Goal: Task Accomplishment & Management: Use online tool/utility

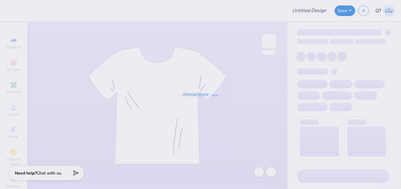
type input "C1717"
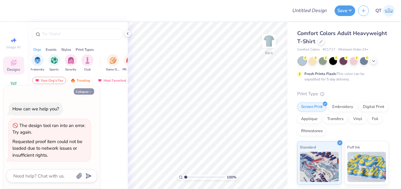
click at [90, 94] on icon "button" at bounding box center [91, 92] width 4 height 4
type textarea "x"
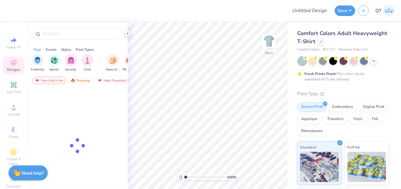
click at [128, 35] on icon at bounding box center [127, 33] width 5 height 5
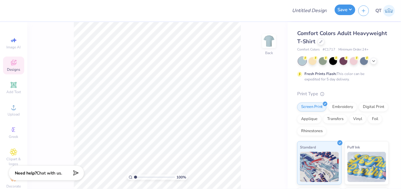
click at [346, 12] on button "Save" at bounding box center [345, 10] width 21 height 11
